Goal: Task Accomplishment & Management: Manage account settings

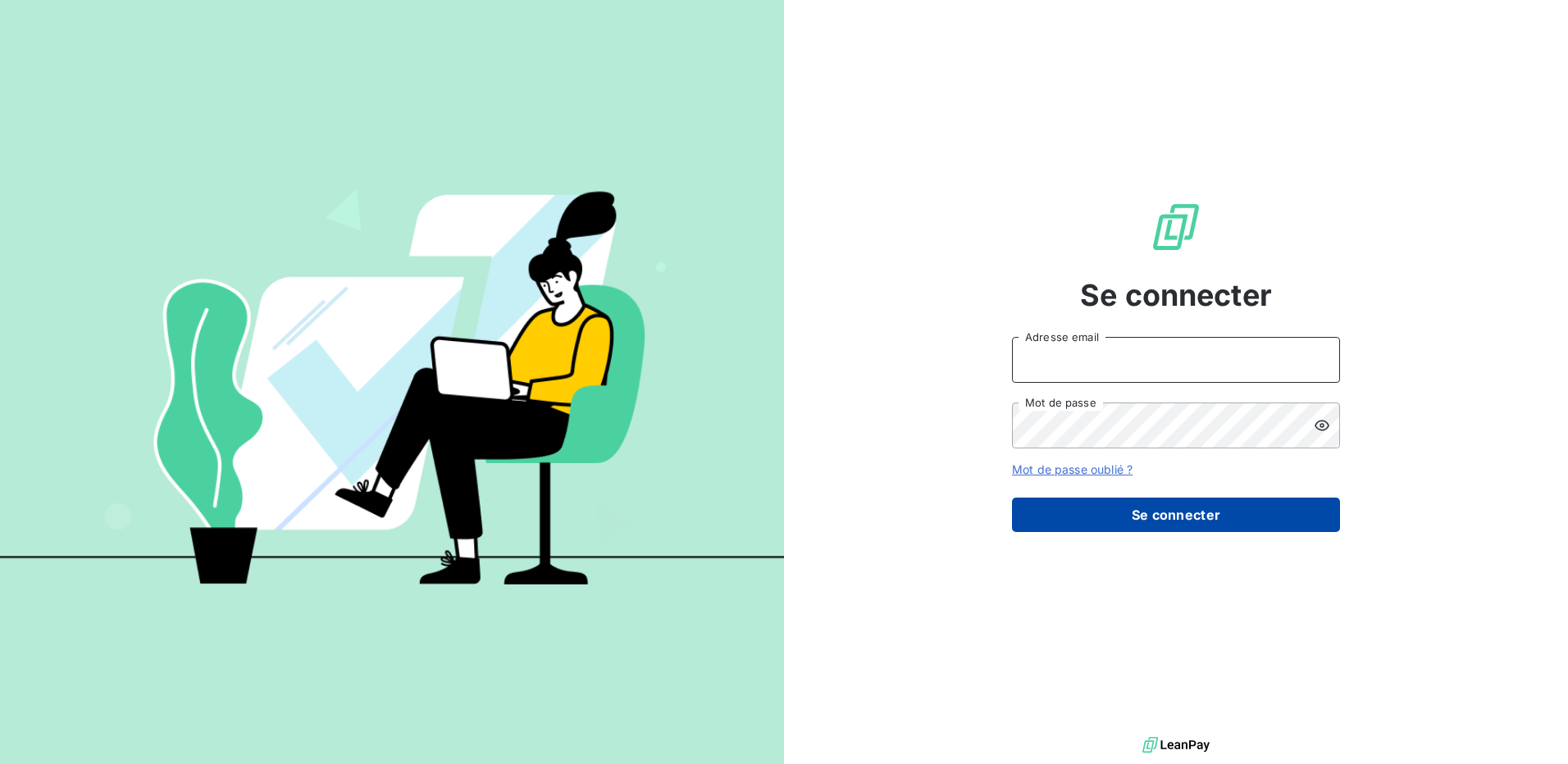
type input "[EMAIL_ADDRESS][DOMAIN_NAME]"
click at [1149, 505] on button "Se connecter" at bounding box center [1176, 515] width 328 height 35
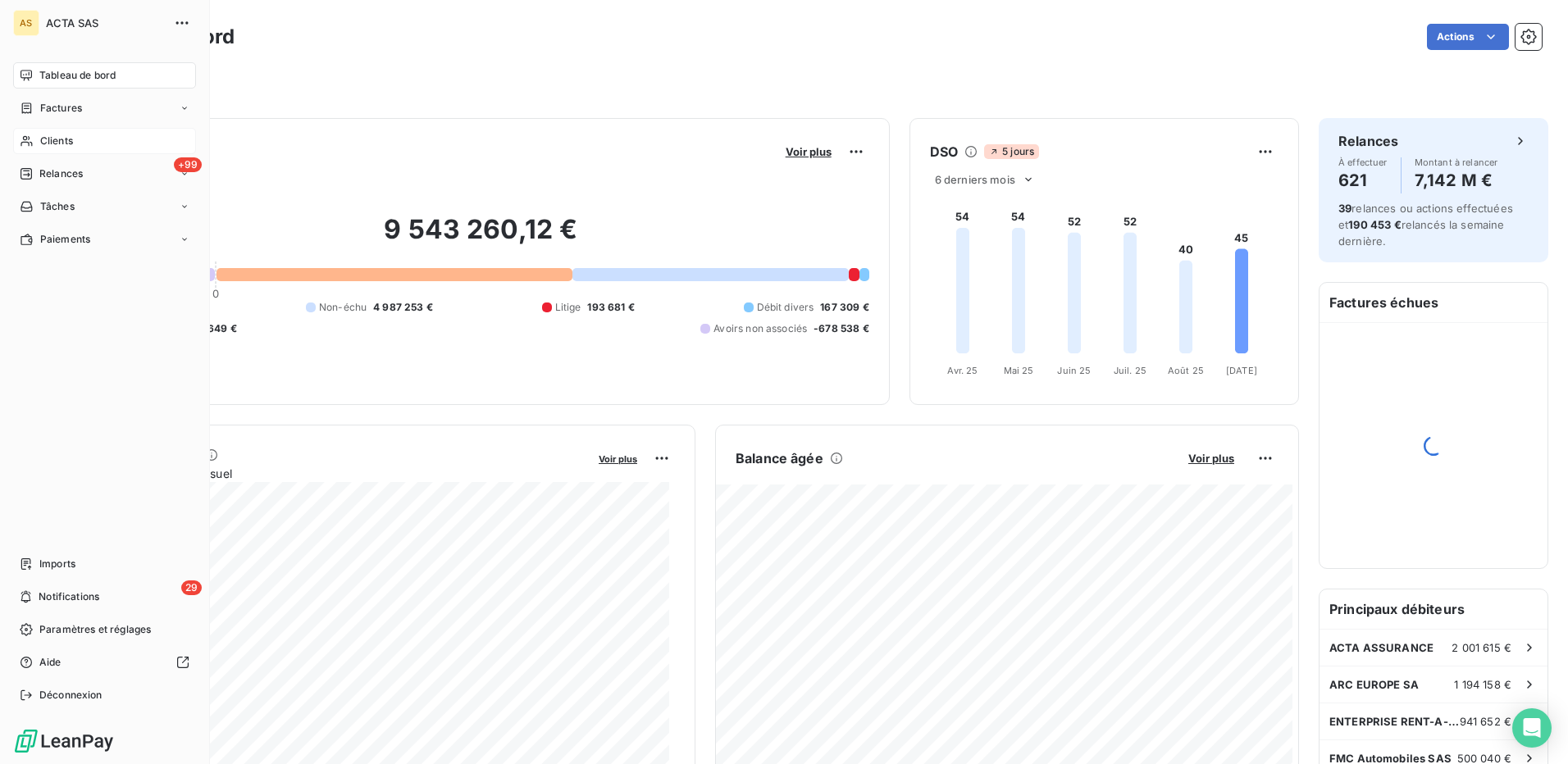
click at [72, 144] on span "Clients" at bounding box center [56, 141] width 33 height 15
